Goal: Task Accomplishment & Management: Manage account settings

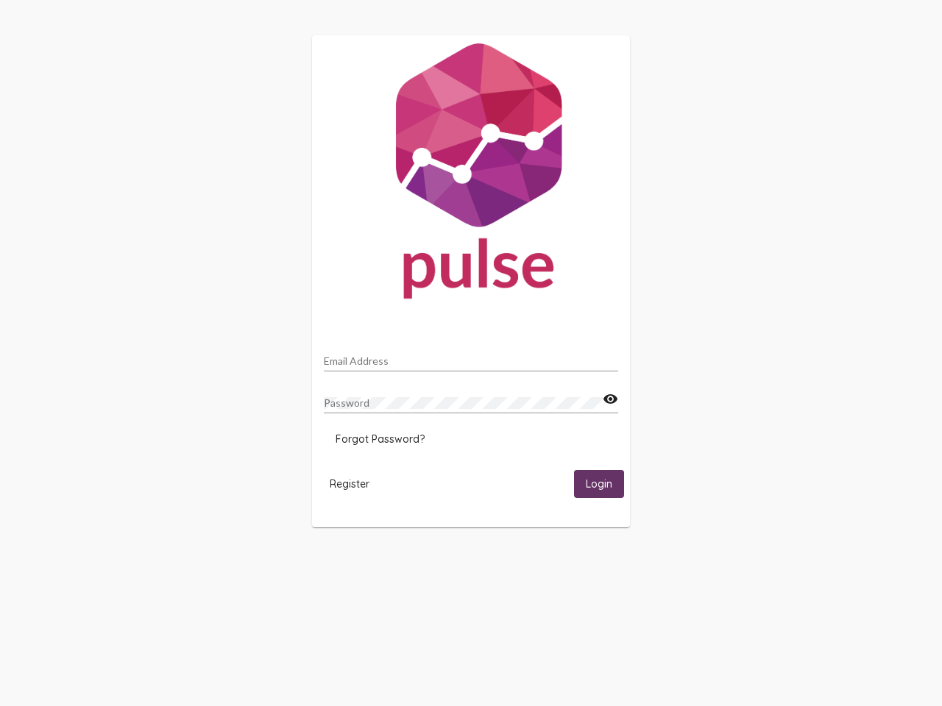
click at [471, 357] on input "Email Address" at bounding box center [471, 361] width 294 height 12
click at [610, 399] on mat-icon "visibility" at bounding box center [609, 400] width 15 height 18
click at [380, 439] on span "Forgot Password?" at bounding box center [379, 439] width 89 height 13
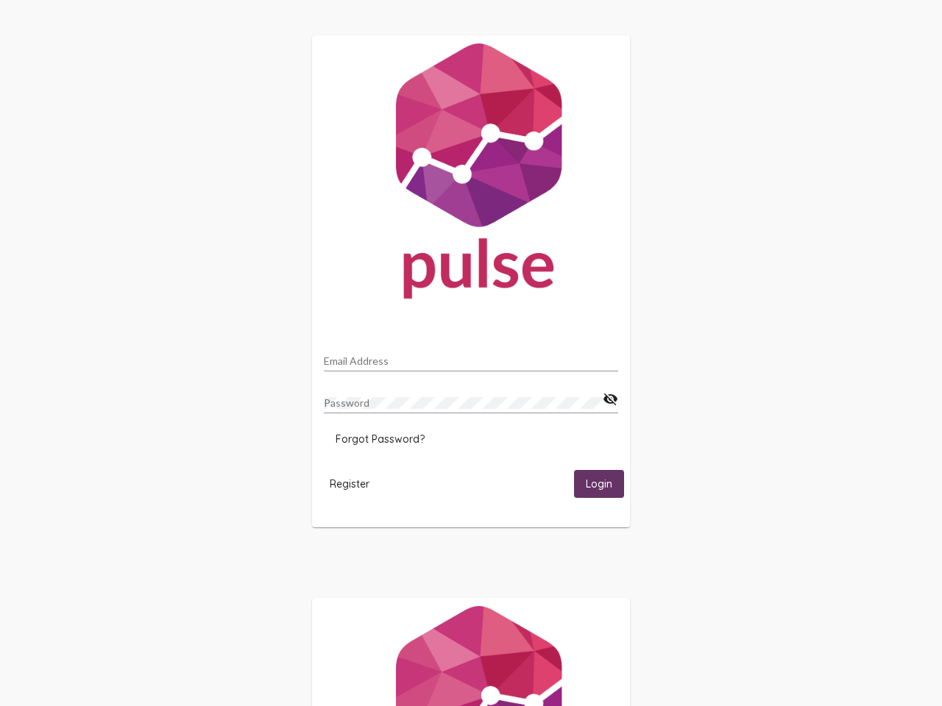
click at [349, 483] on span "Register" at bounding box center [350, 483] width 40 height 13
click at [599, 483] on span "Login" at bounding box center [599, 484] width 26 height 13
